Goal: Information Seeking & Learning: Learn about a topic

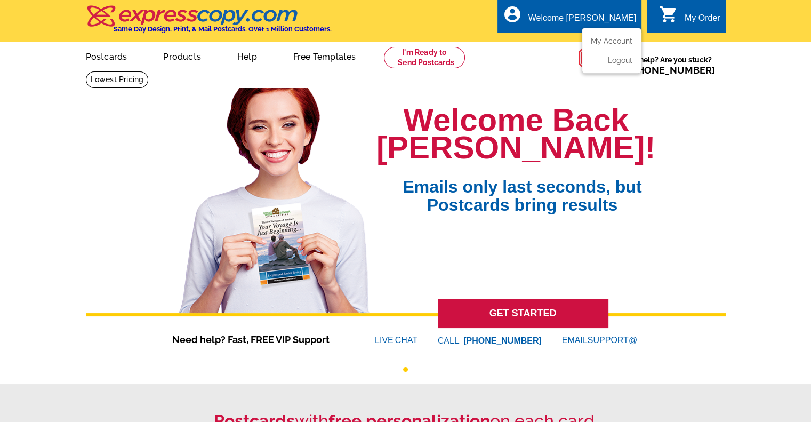
click at [607, 14] on div "Welcome [PERSON_NAME]" at bounding box center [582, 20] width 108 height 15
click at [595, 37] on ul "My Account Logout" at bounding box center [612, 51] width 60 height 46
click at [611, 41] on link "My Account" at bounding box center [609, 41] width 46 height 10
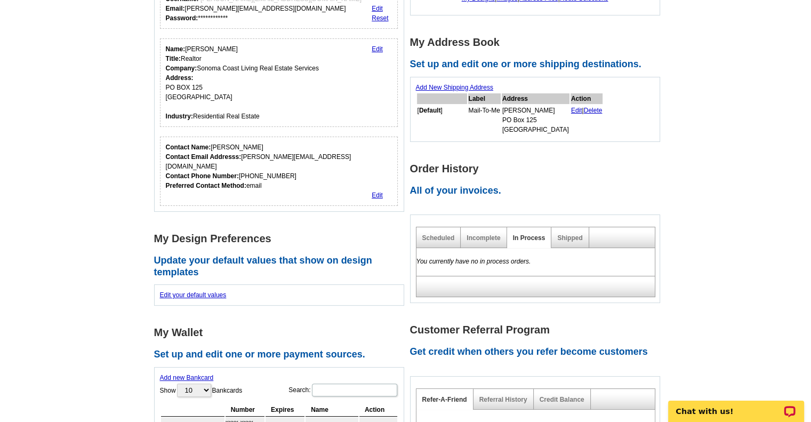
scroll to position [148, 0]
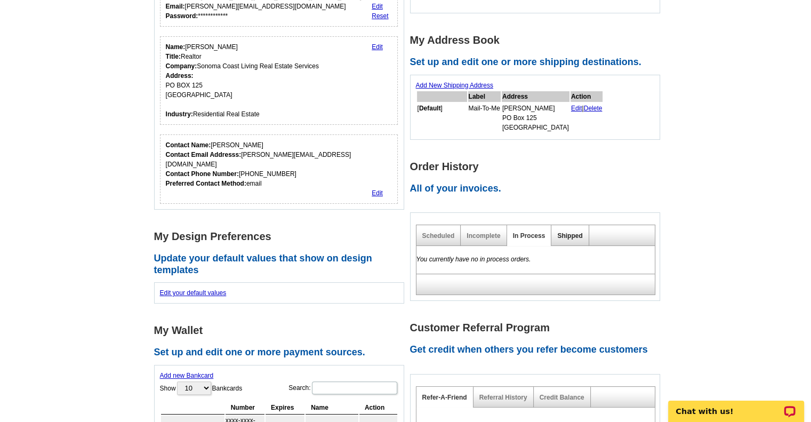
click at [569, 236] on link "Shipped" at bounding box center [569, 235] width 25 height 7
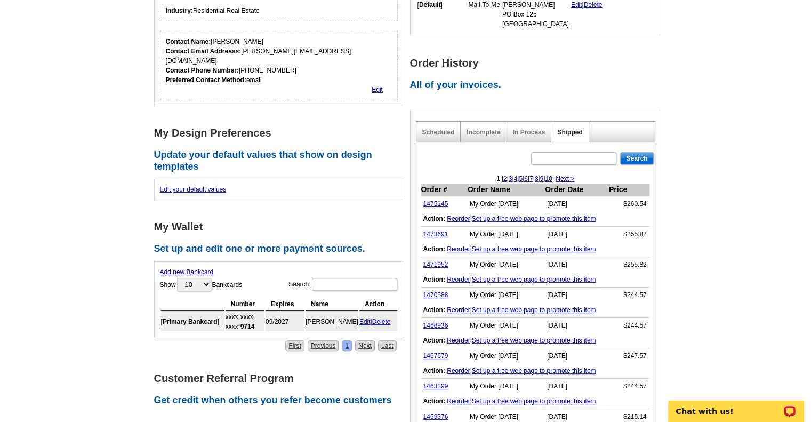
scroll to position [259, 0]
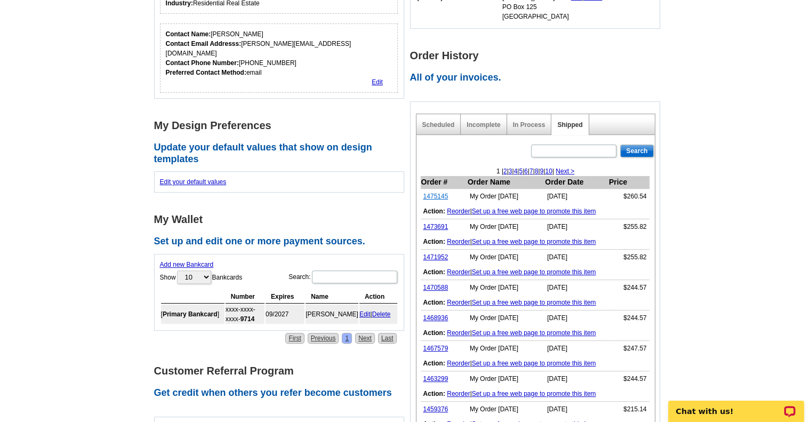
click at [436, 195] on link "1475145" at bounding box center [435, 195] width 25 height 7
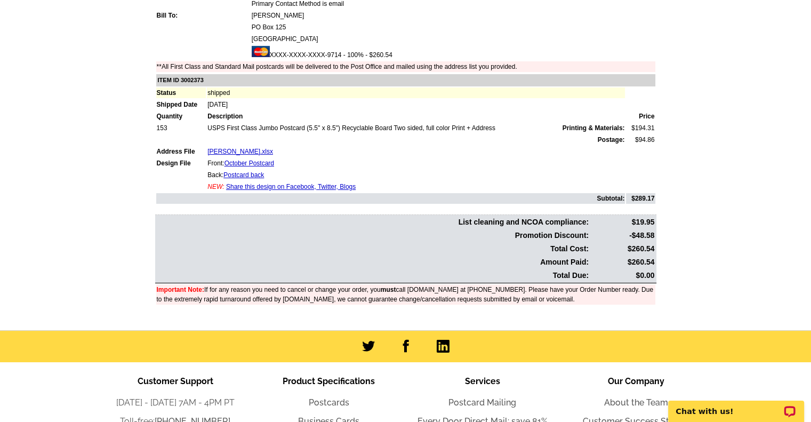
scroll to position [145, 0]
click at [328, 400] on link "Postcards" at bounding box center [329, 402] width 41 height 10
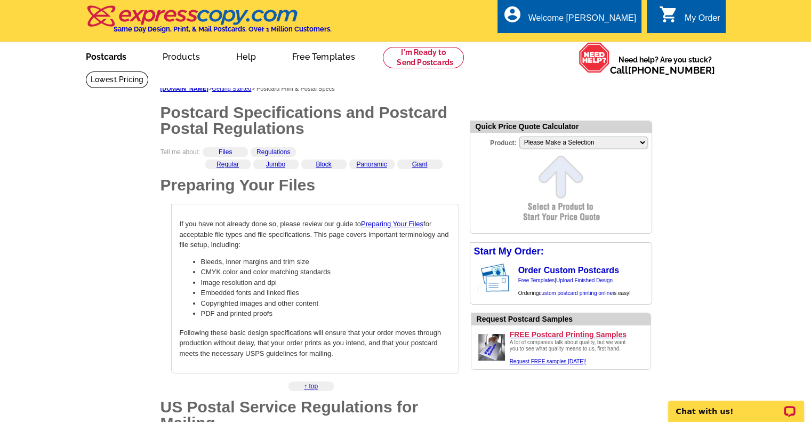
click at [106, 60] on link "Postcards" at bounding box center [106, 55] width 75 height 25
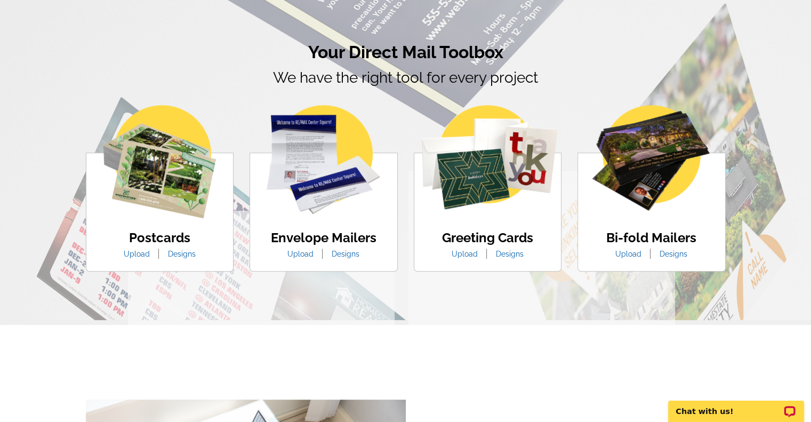
scroll to position [595, 0]
drag, startPoint x: 526, startPoint y: 332, endPoint x: 424, endPoint y: 326, distance: 101.4
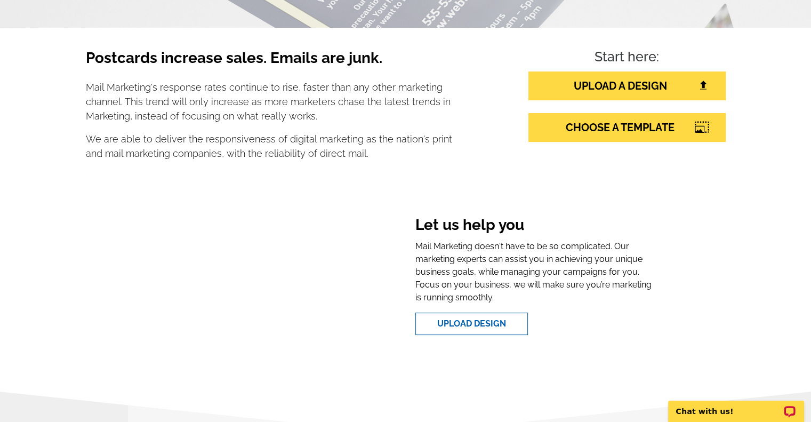
scroll to position [0, 0]
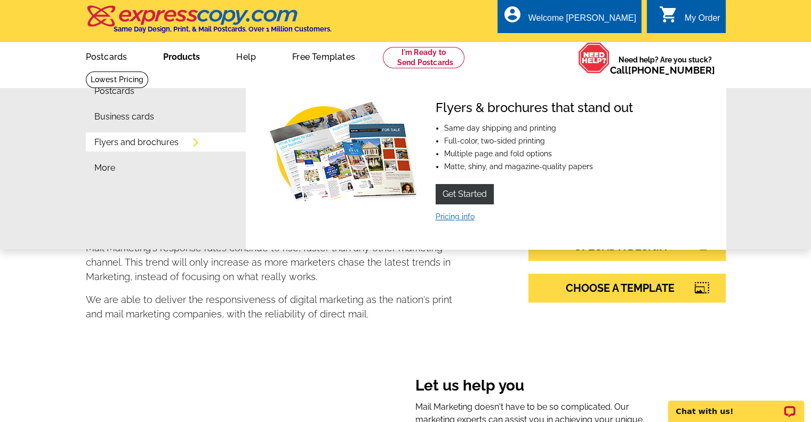
click at [448, 219] on link "Pricing info" at bounding box center [454, 216] width 39 height 9
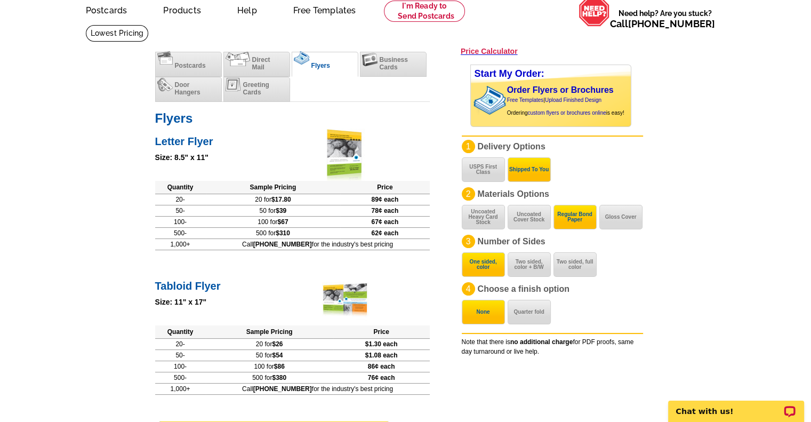
scroll to position [45, 0]
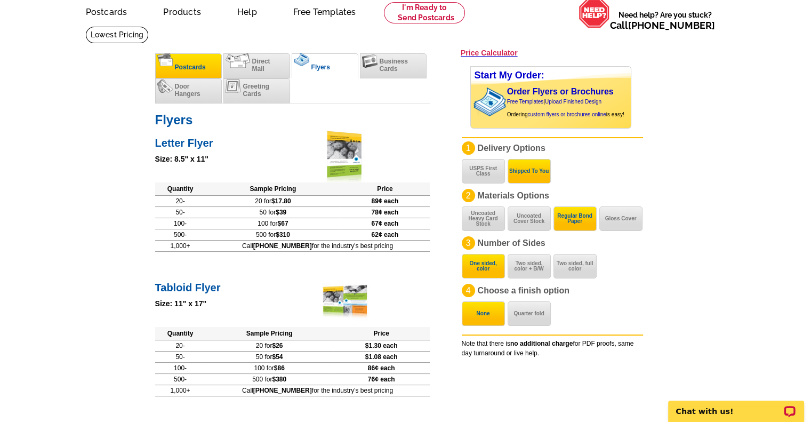
click at [198, 60] on li "Postcards" at bounding box center [188, 65] width 67 height 25
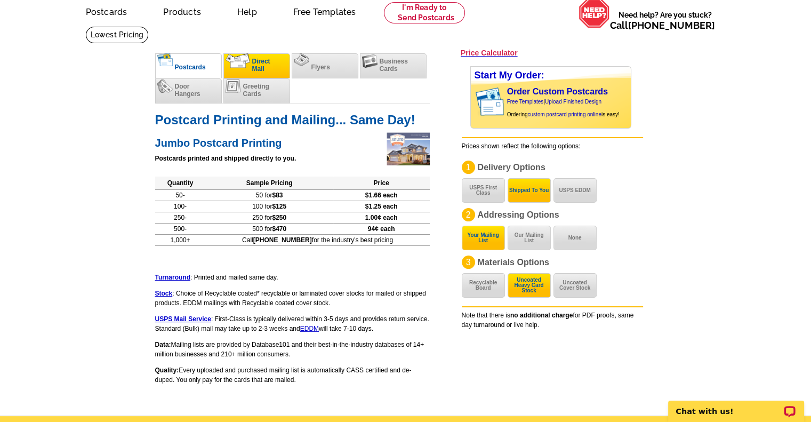
click at [266, 61] on span "Direct Mail" at bounding box center [261, 65] width 18 height 15
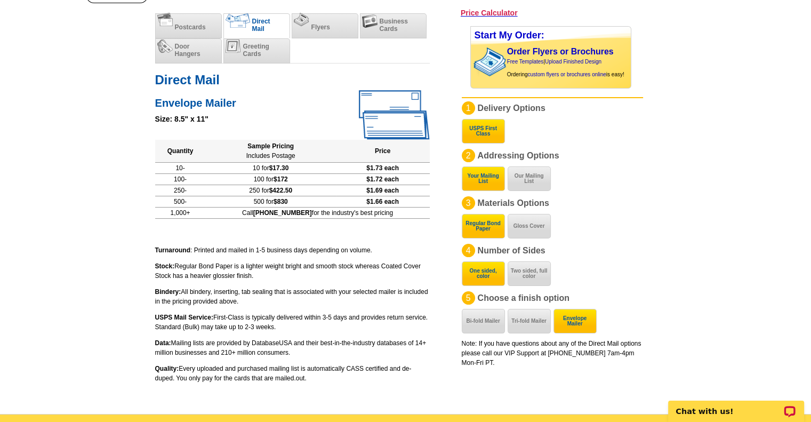
scroll to position [85, 0]
click at [310, 24] on li "Flyers" at bounding box center [325, 25] width 67 height 25
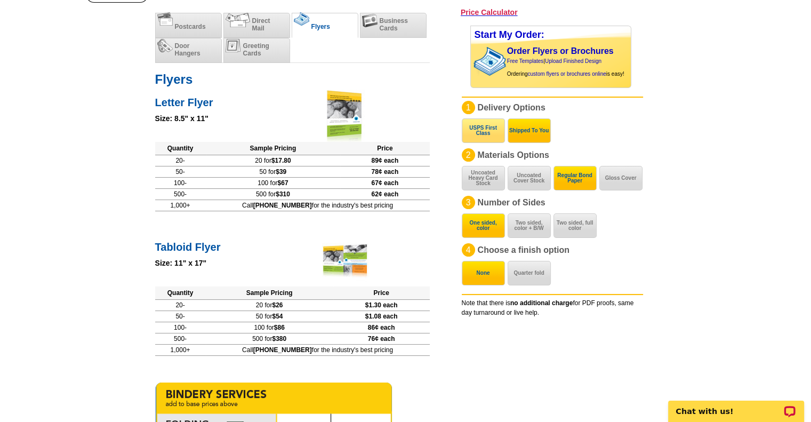
click at [486, 132] on button "USPS First Class" at bounding box center [483, 130] width 43 height 25
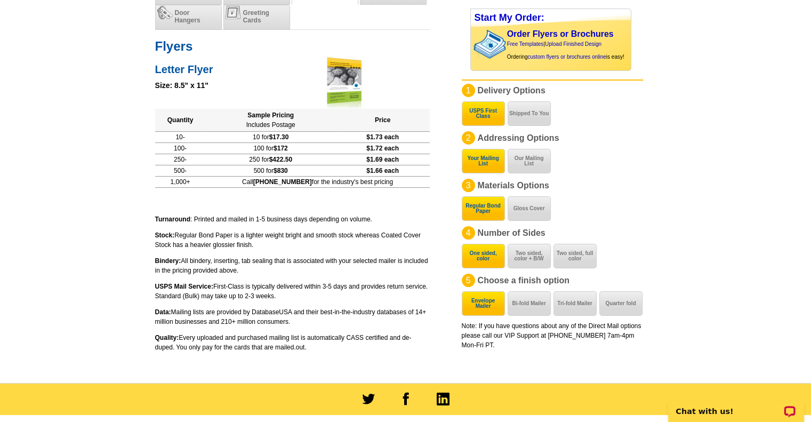
scroll to position [119, 0]
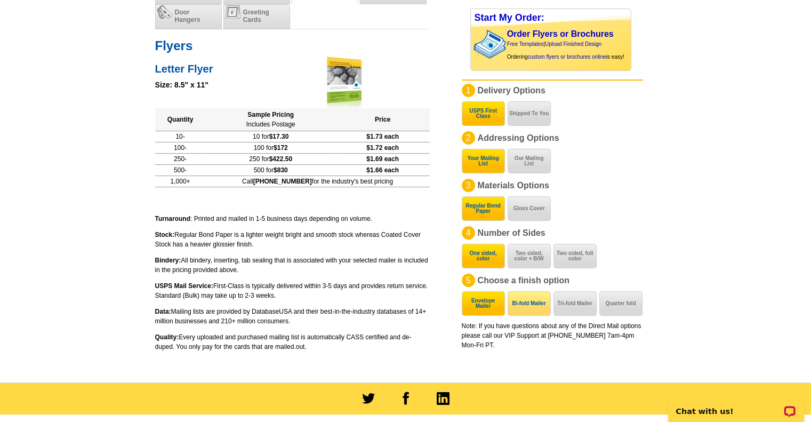
click at [528, 301] on button "Bi-fold Mailer" at bounding box center [528, 303] width 43 height 25
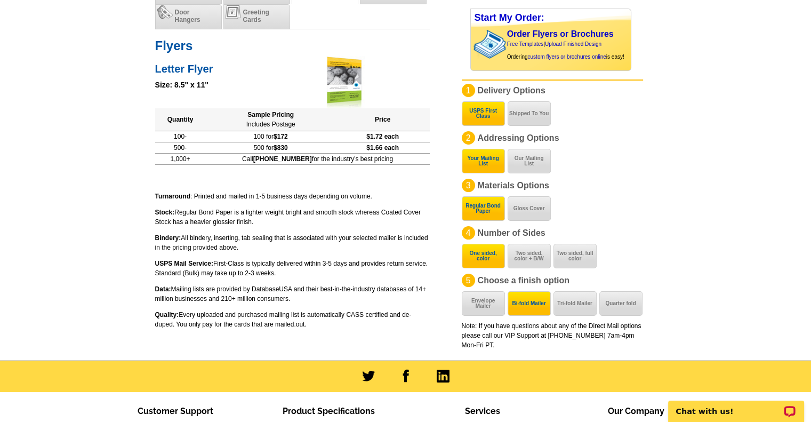
scroll to position [119, 0]
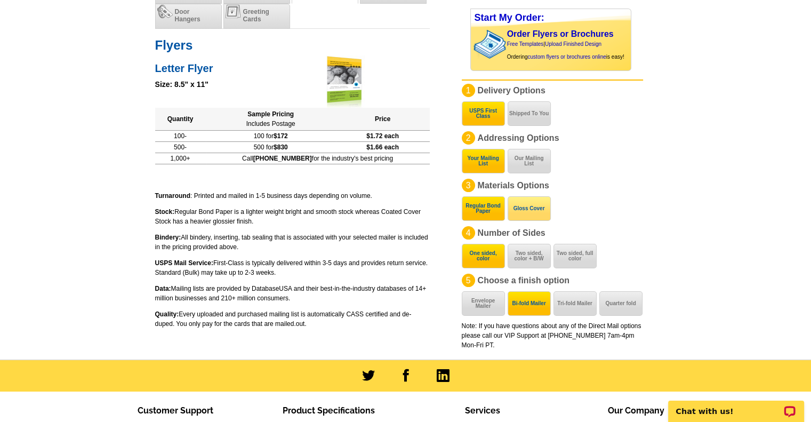
click at [536, 206] on button "Gloss Cover" at bounding box center [528, 208] width 43 height 25
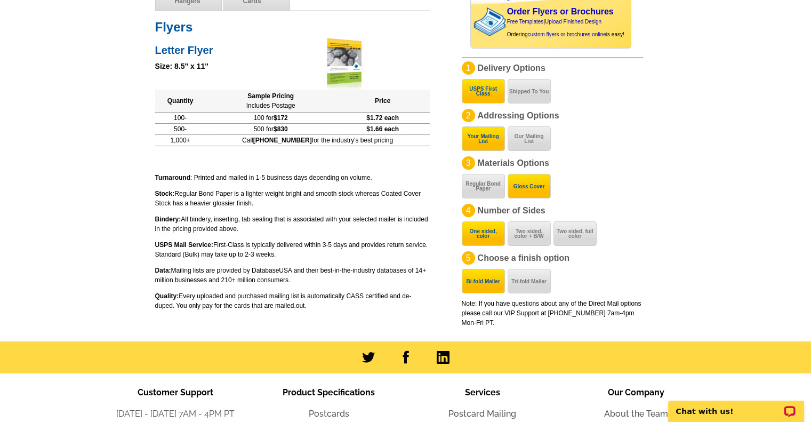
scroll to position [143, 0]
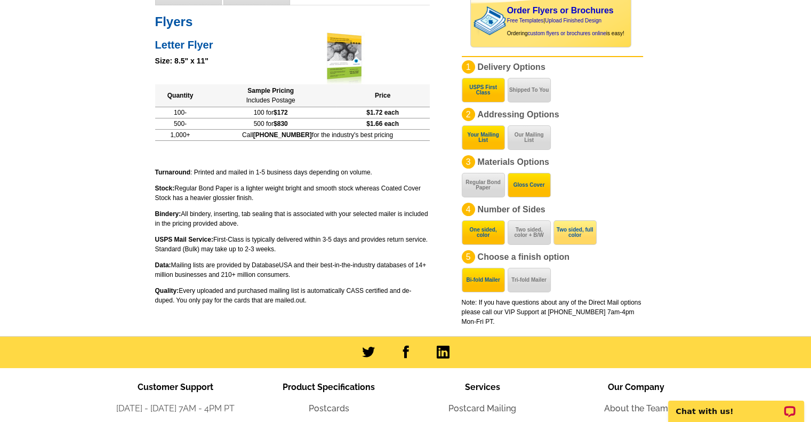
click at [586, 228] on button "Two sided, full color" at bounding box center [574, 232] width 43 height 25
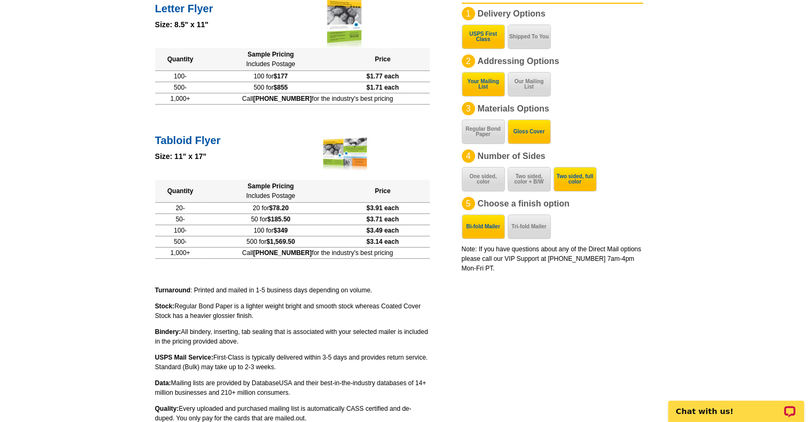
scroll to position [0, 0]
